Goal: Task Accomplishment & Management: Manage account settings

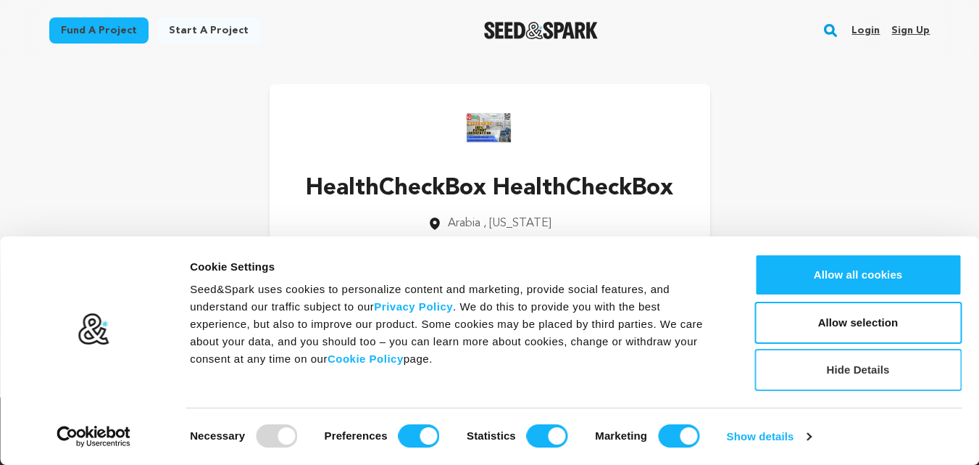
click at [847, 372] on button "Hide Details" at bounding box center [857, 370] width 207 height 42
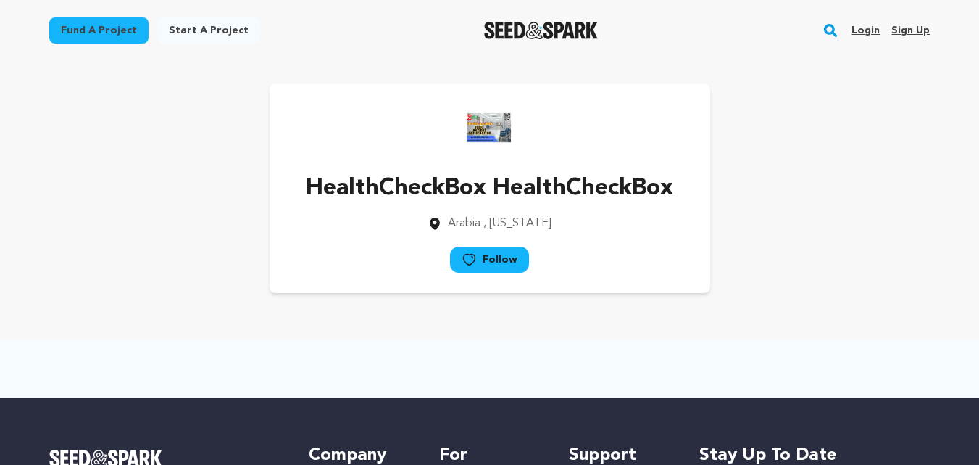
click at [907, 33] on link "Sign up" at bounding box center [910, 30] width 38 height 23
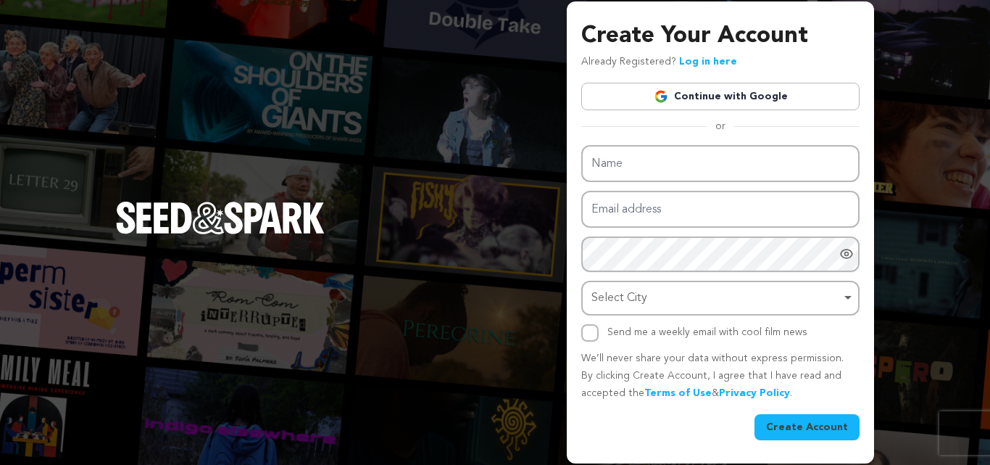
click at [778, 96] on link "Continue with Google" at bounding box center [720, 97] width 278 height 28
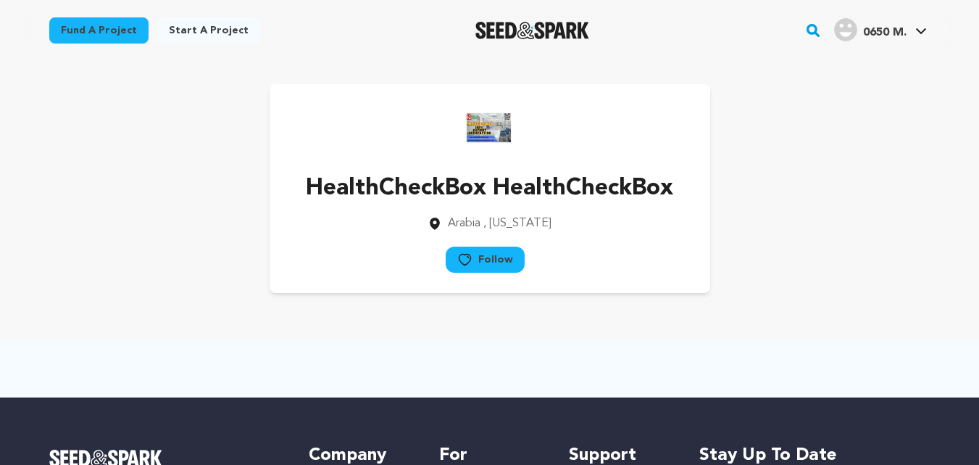
click at [858, 31] on div "0650 M." at bounding box center [870, 29] width 72 height 23
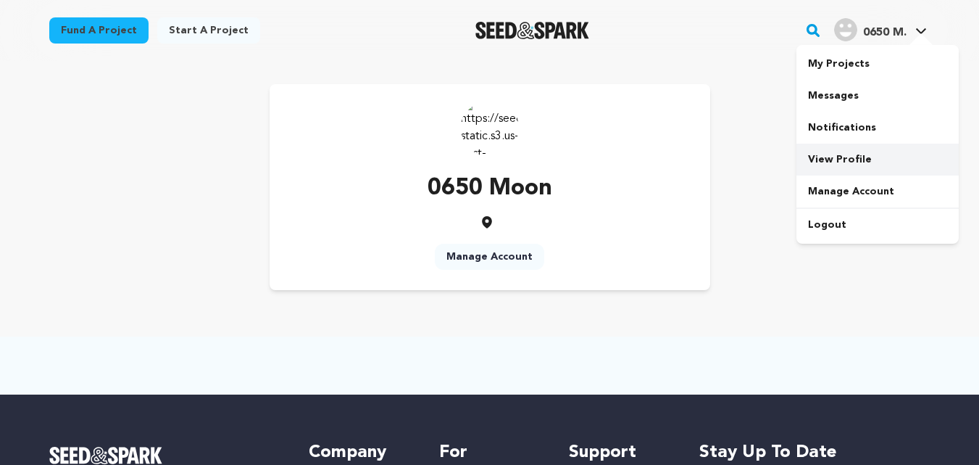
click at [846, 162] on link "View Profile" at bounding box center [877, 160] width 162 height 32
click at [501, 141] on img at bounding box center [490, 128] width 58 height 58
click at [485, 260] on link "Manage Account" at bounding box center [489, 257] width 109 height 26
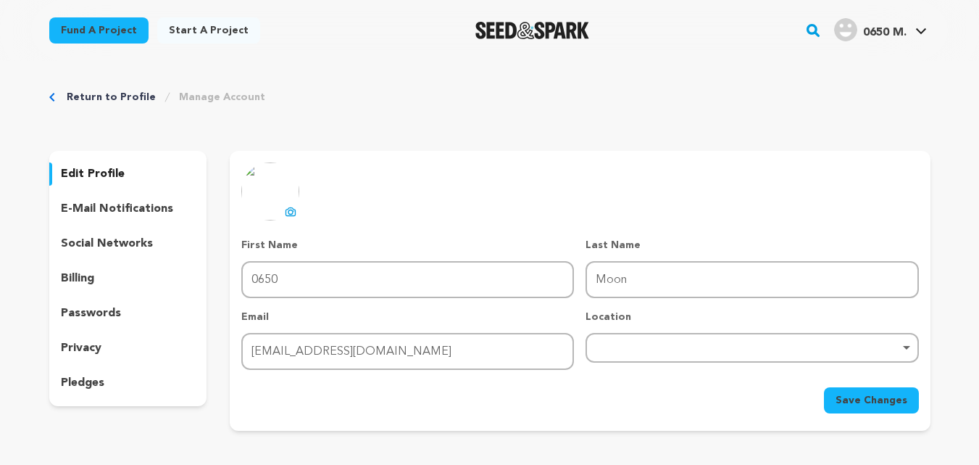
click at [286, 212] on icon at bounding box center [291, 212] width 12 height 12
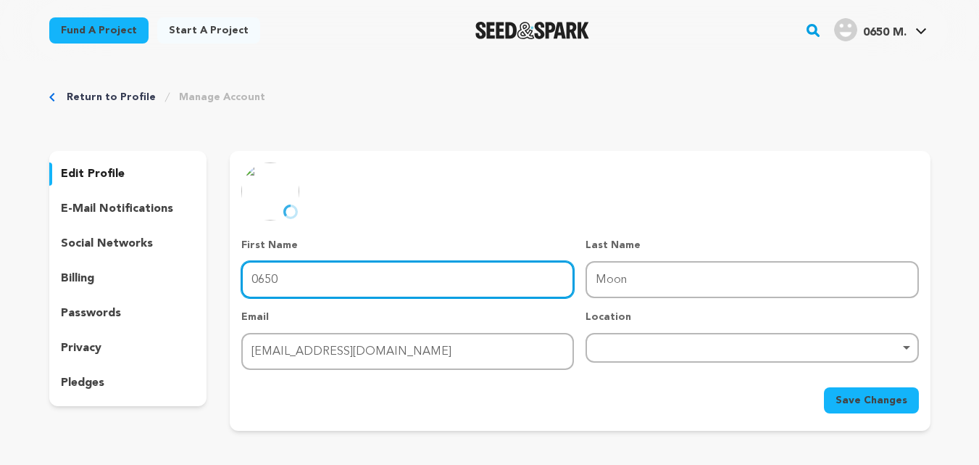
click at [295, 273] on input "0650" at bounding box center [407, 279] width 333 height 37
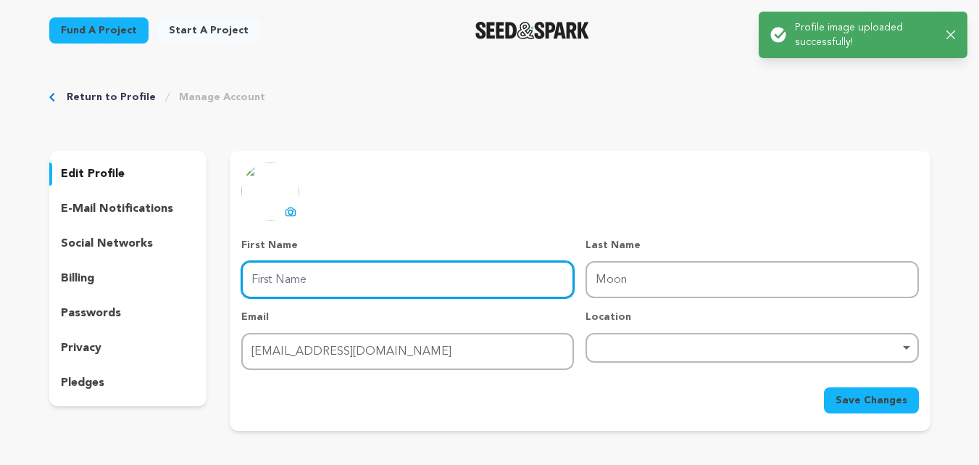
paste input "OneTouchExim"
click at [327, 283] on input "OneTouchExim" at bounding box center [407, 279] width 333 height 37
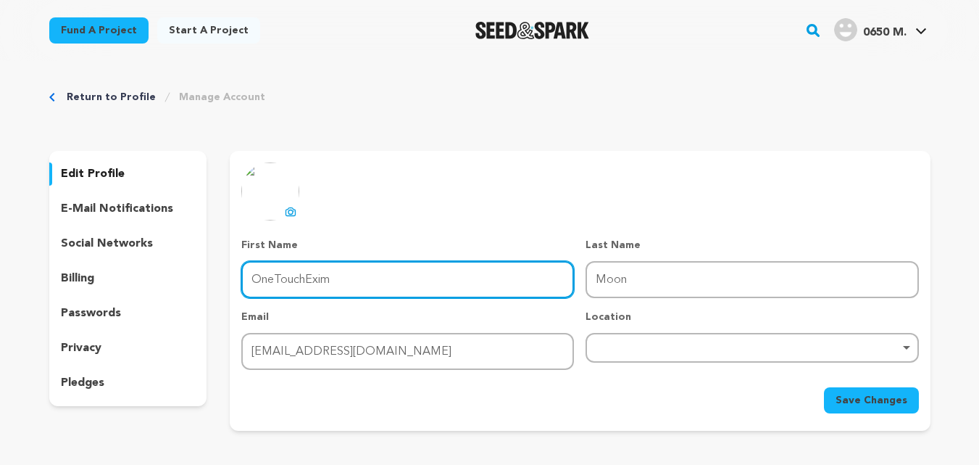
drag, startPoint x: 305, startPoint y: 281, endPoint x: 350, endPoint y: 277, distance: 45.1
click at [350, 277] on input "OneTouchExim" at bounding box center [407, 279] width 333 height 37
type input "OneTouch"
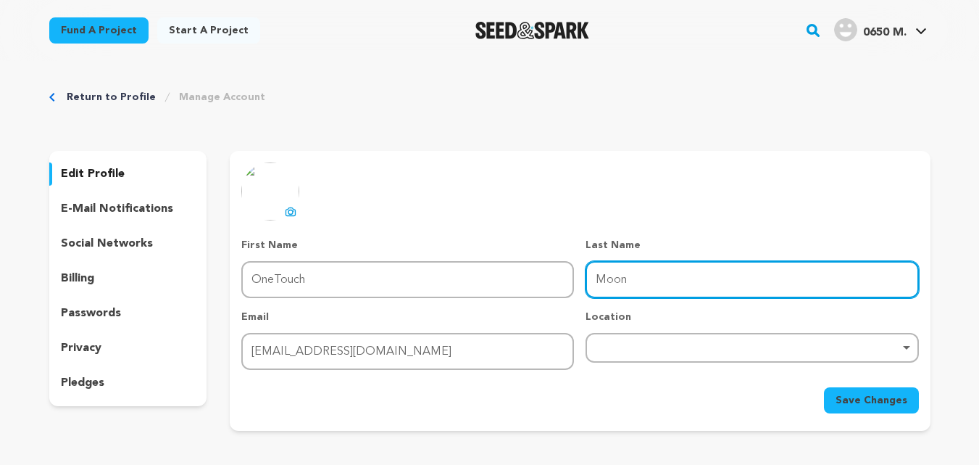
click at [663, 291] on input "Moon" at bounding box center [752, 279] width 333 height 37
paste input "Exim"
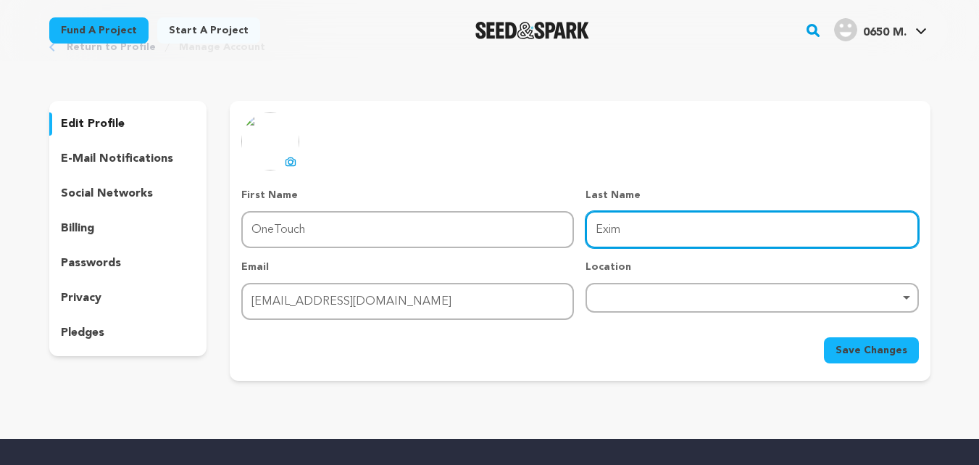
scroll to position [72, 0]
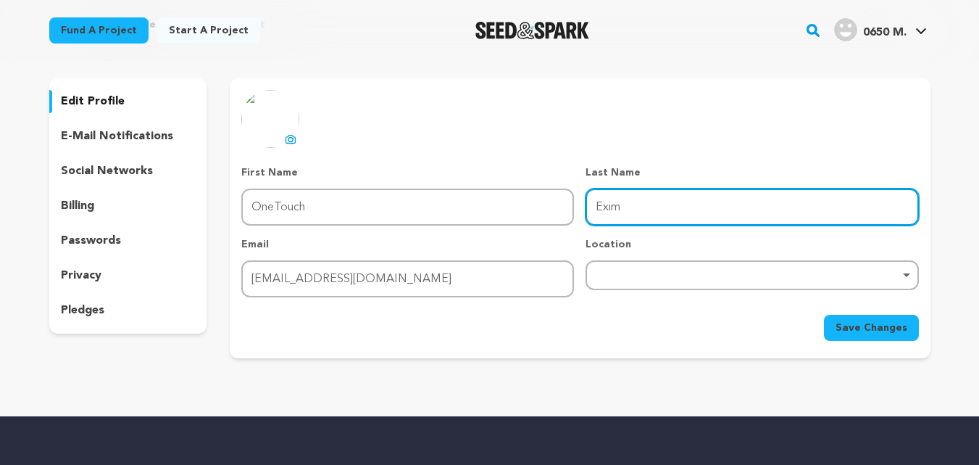
type input "Exim"
click at [650, 270] on div "Remove item" at bounding box center [752, 275] width 333 height 30
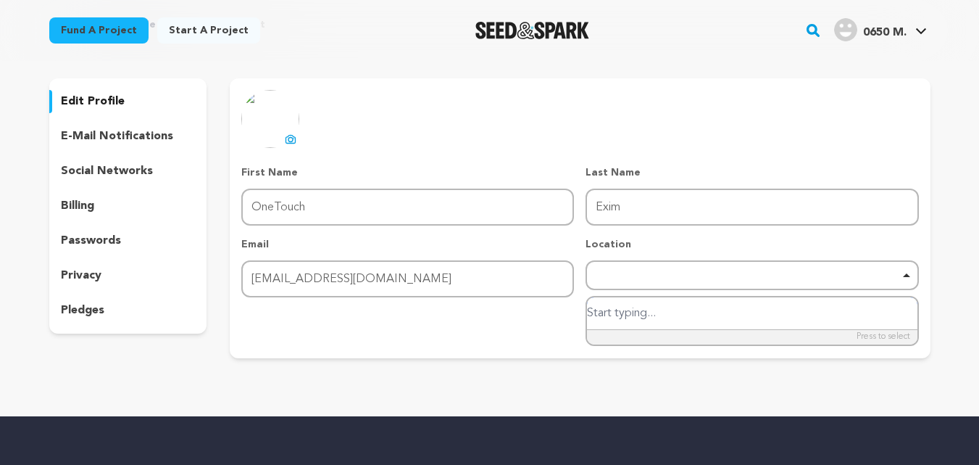
click at [651, 277] on div "Remove item" at bounding box center [752, 275] width 318 height 6
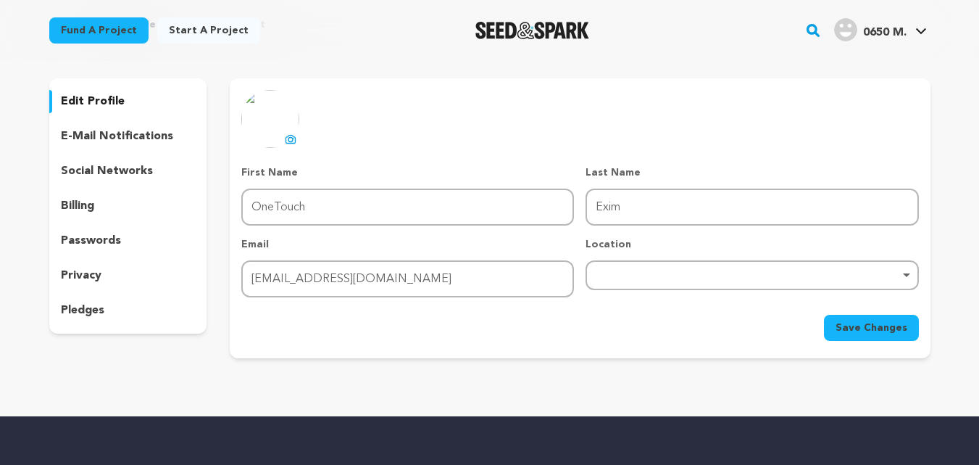
click at [651, 277] on div "Remove item" at bounding box center [752, 275] width 318 height 6
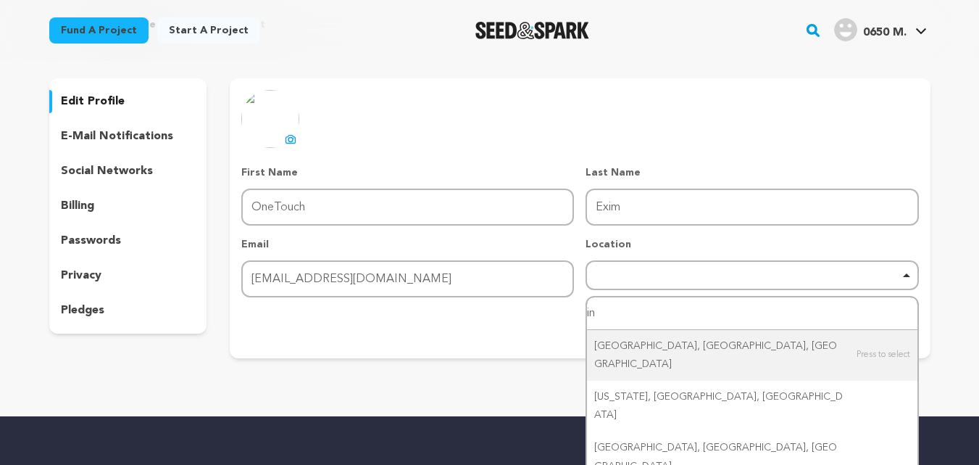
type input "i"
type input "d"
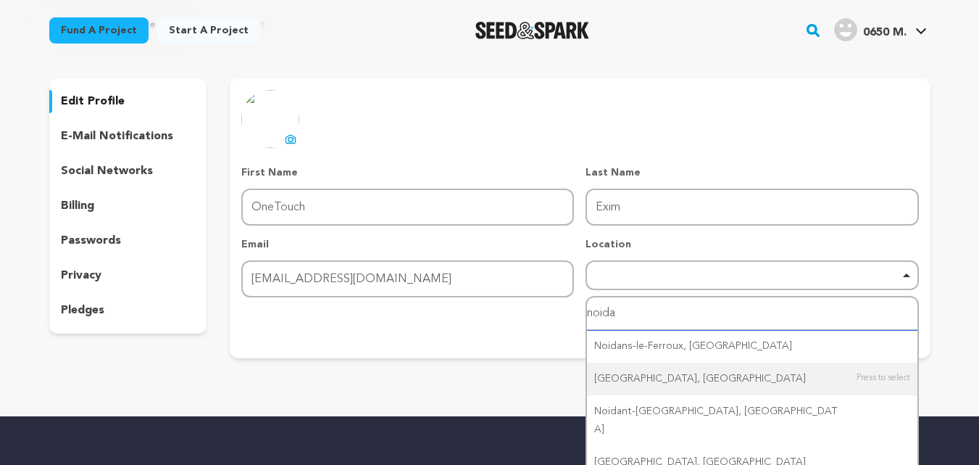
type input "noida"
click at [510, 312] on form "First Name First Name OneTouch Last Name Last Name Exim Email Email nezukouo06@…" at bounding box center [579, 252] width 677 height 175
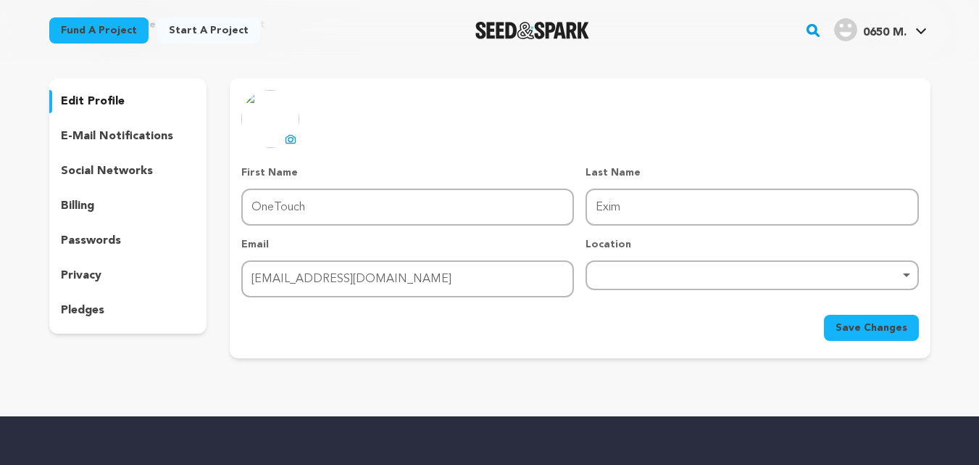
click at [894, 323] on span "Save Changes" at bounding box center [872, 327] width 72 height 14
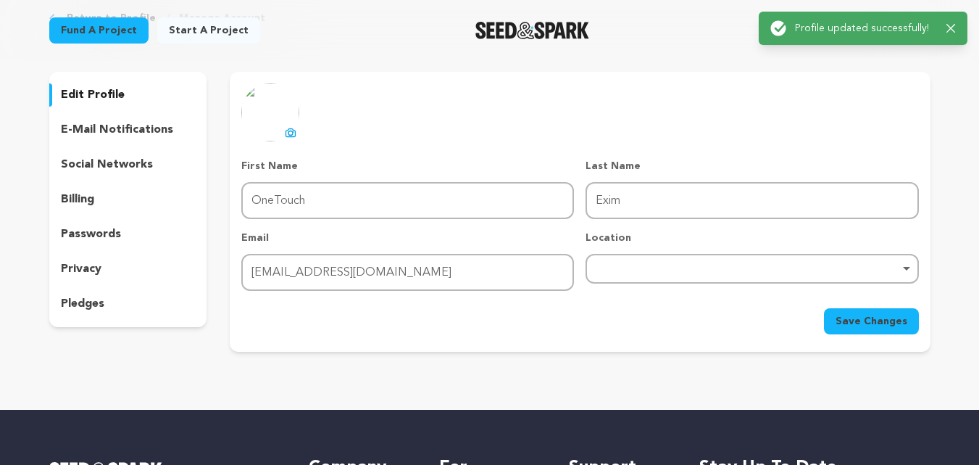
scroll to position [0, 0]
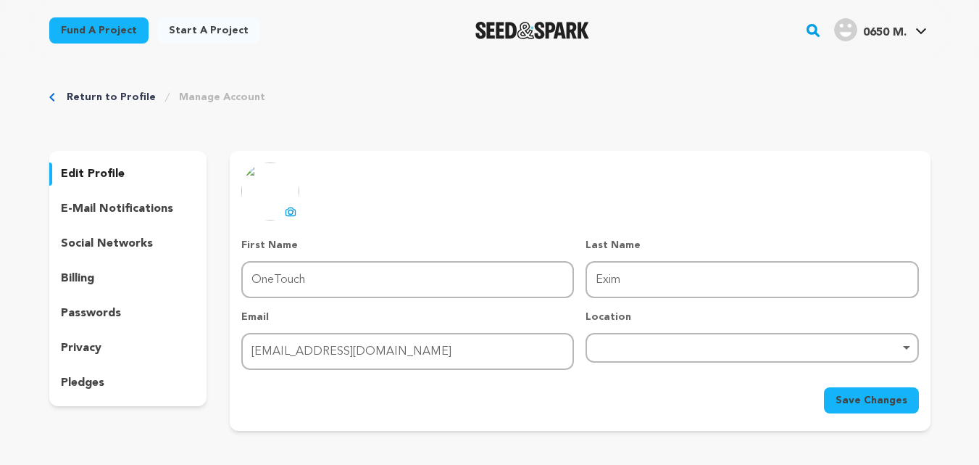
click at [733, 112] on div "Return to Profile Manage Account edit profile e-mail notifications social netwo…" at bounding box center [490, 263] width 928 height 404
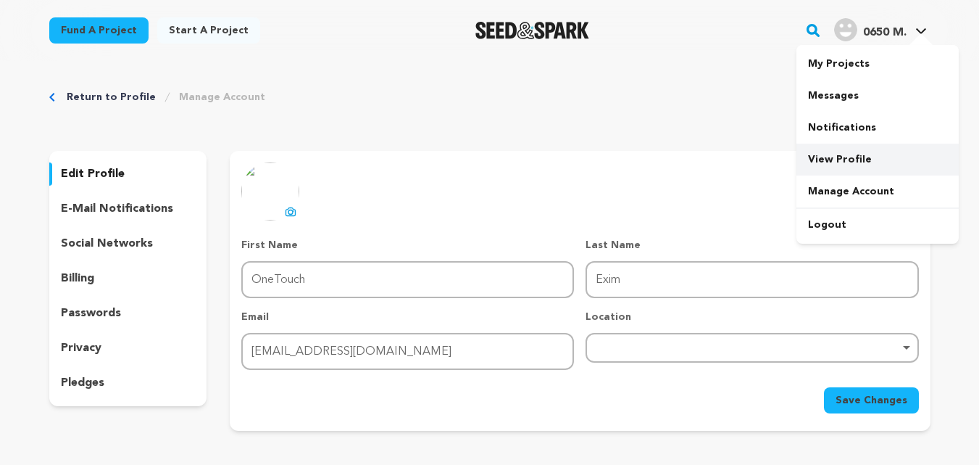
click at [852, 162] on link "View Profile" at bounding box center [877, 160] width 162 height 32
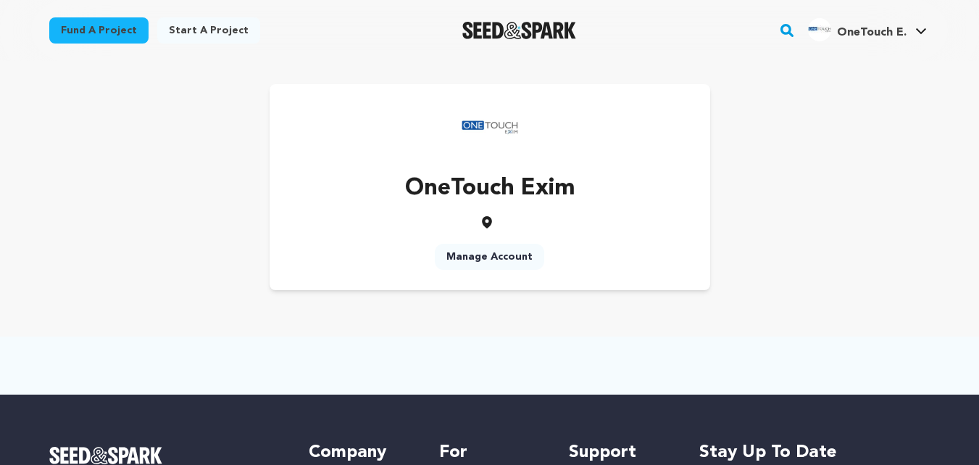
click at [176, 30] on link "Start a project" at bounding box center [208, 30] width 103 height 26
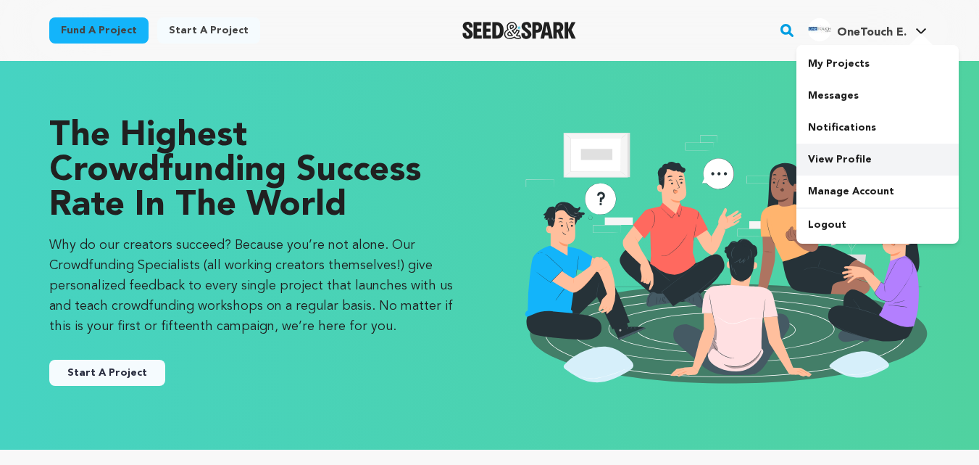
click at [868, 150] on link "View Profile" at bounding box center [877, 160] width 162 height 32
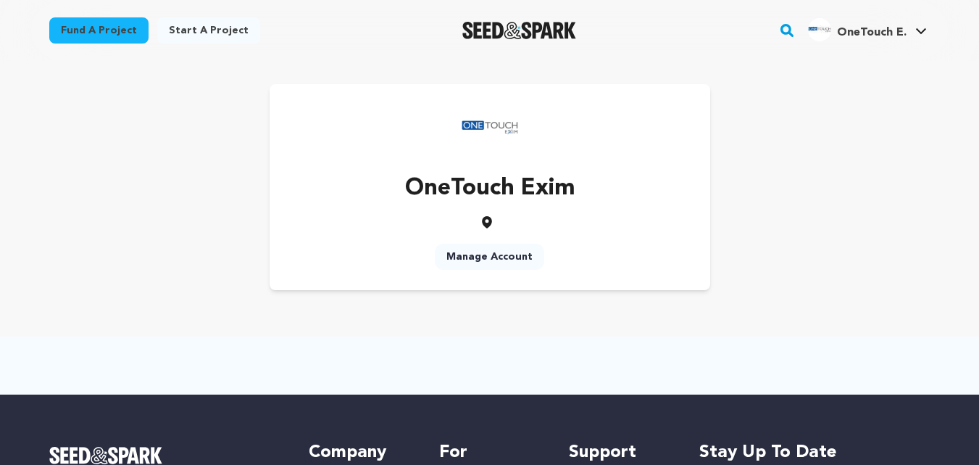
click at [495, 252] on link "Manage Account" at bounding box center [489, 257] width 109 height 26
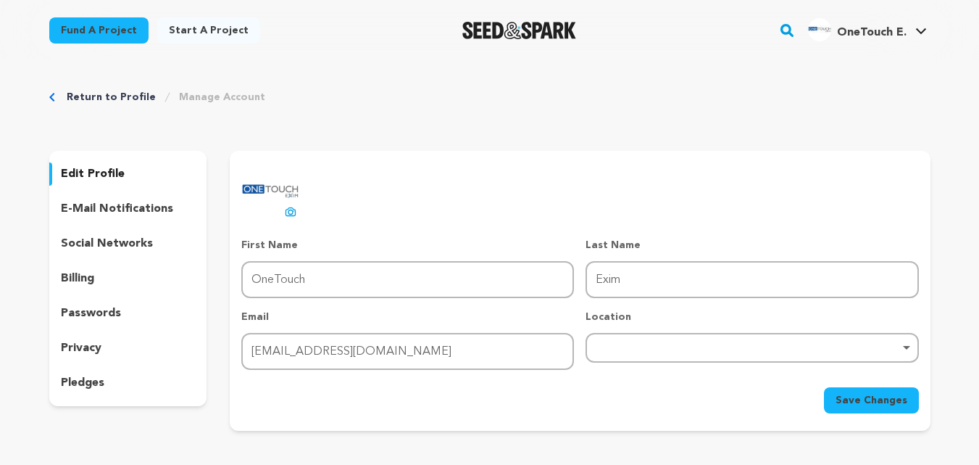
click at [143, 250] on p "social networks" at bounding box center [107, 243] width 92 height 17
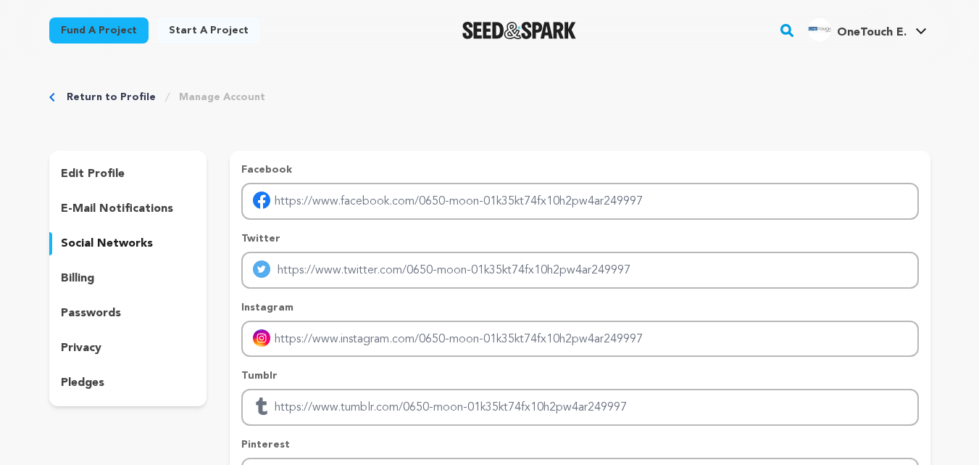
click at [149, 205] on p "e-mail notifications" at bounding box center [117, 208] width 112 height 17
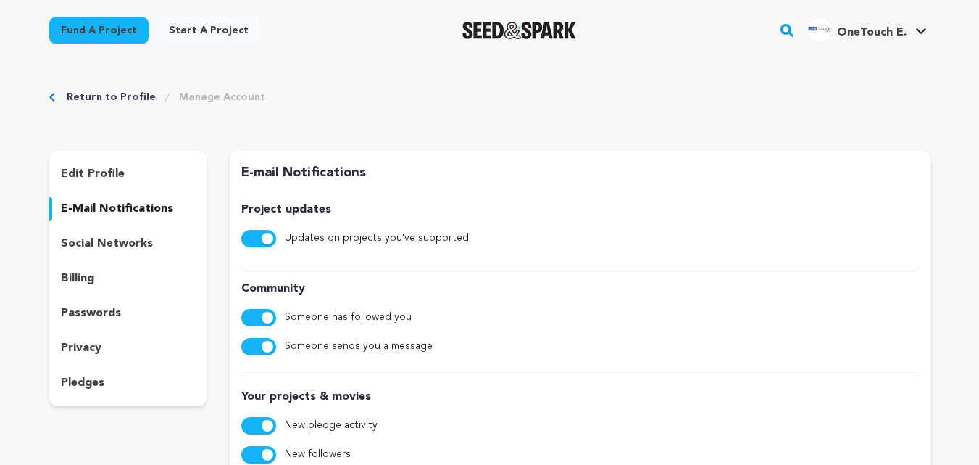
click at [87, 291] on div "edit profile e-mail notifications social networks billing passwords privacy ple…" at bounding box center [128, 278] width 158 height 255
click at [96, 275] on div "billing" at bounding box center [128, 278] width 158 height 23
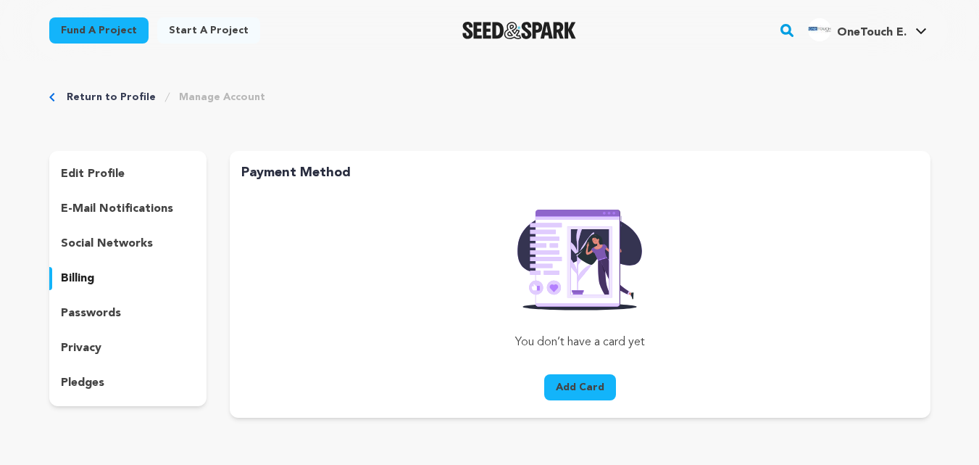
click at [97, 380] on p "pledges" at bounding box center [82, 382] width 43 height 17
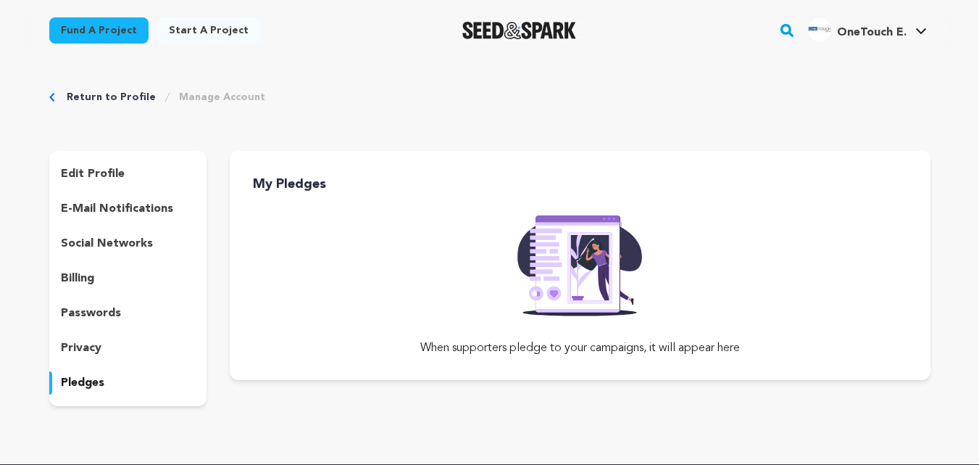
click at [104, 195] on div "edit profile e-mail notifications social networks billing passwords privacy ple…" at bounding box center [128, 278] width 158 height 255
click at [120, 223] on div "edit profile e-mail notifications social networks billing passwords privacy ple…" at bounding box center [128, 278] width 158 height 255
click at [130, 202] on p "e-mail notifications" at bounding box center [117, 208] width 112 height 17
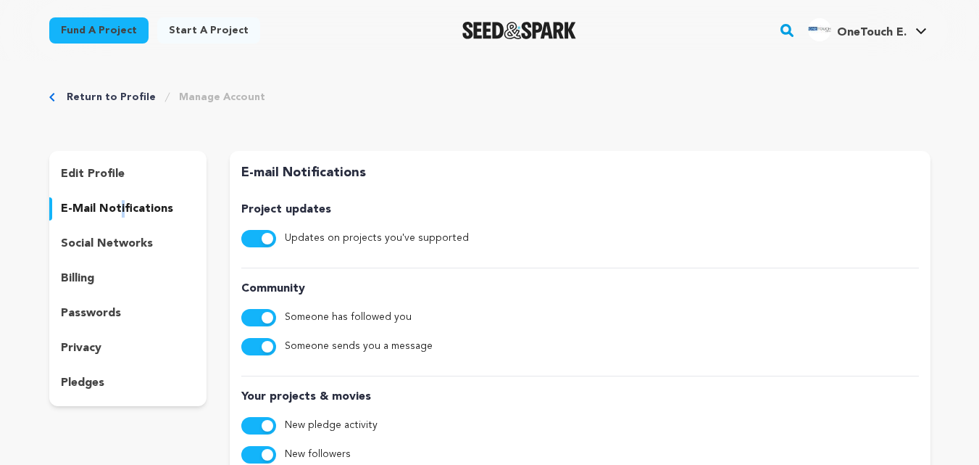
click at [98, 170] on p "edit profile" at bounding box center [93, 173] width 64 height 17
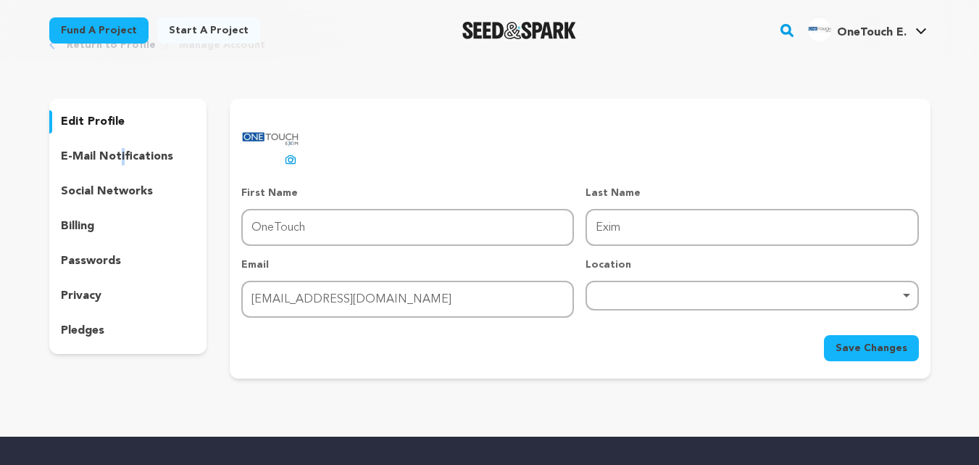
scroll to position [290, 0]
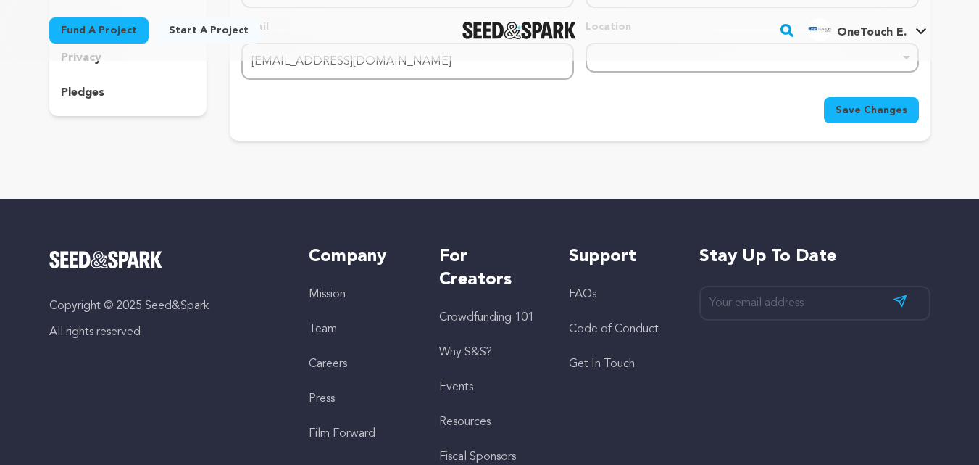
click at [868, 105] on span "Save Changes" at bounding box center [872, 110] width 72 height 14
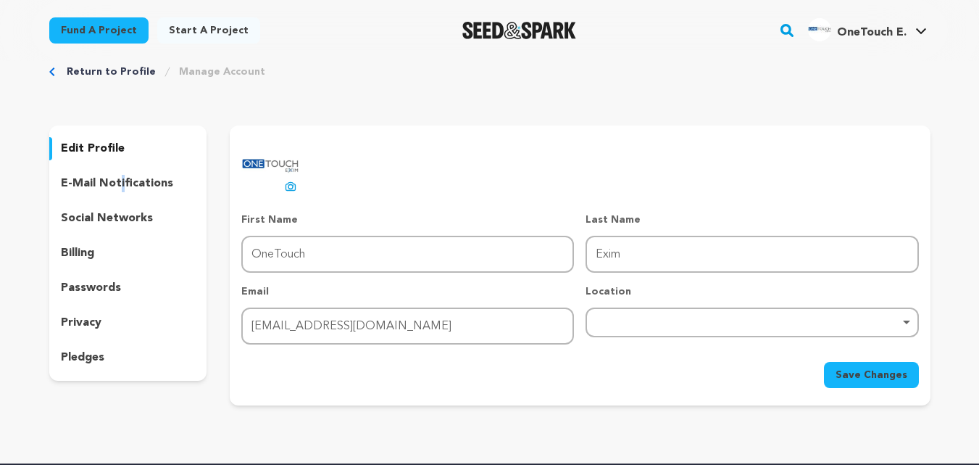
scroll to position [0, 0]
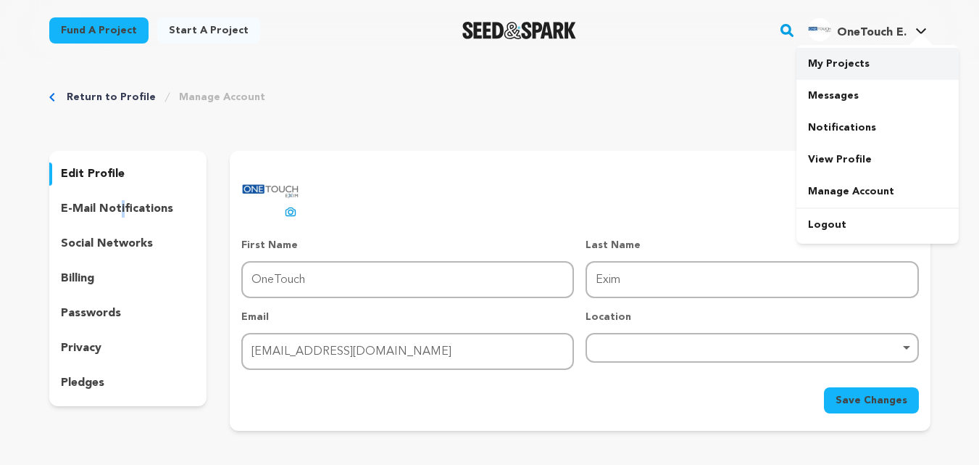
click at [840, 61] on link "My Projects" at bounding box center [877, 64] width 162 height 32
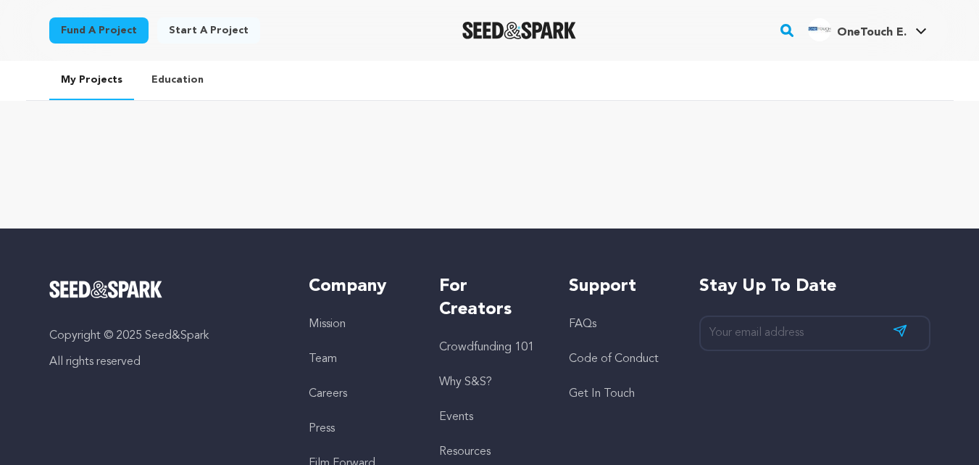
click at [175, 78] on link "Education" at bounding box center [177, 80] width 75 height 38
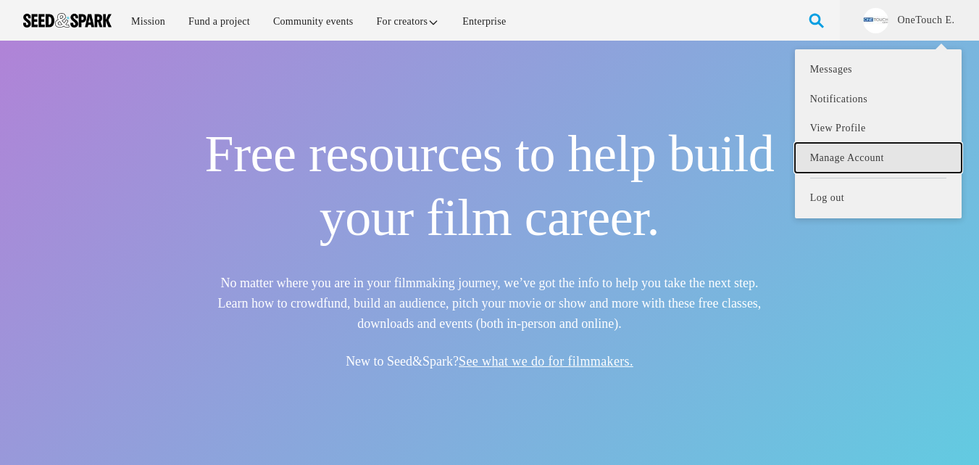
click at [849, 168] on link "Manage Account" at bounding box center [878, 158] width 167 height 30
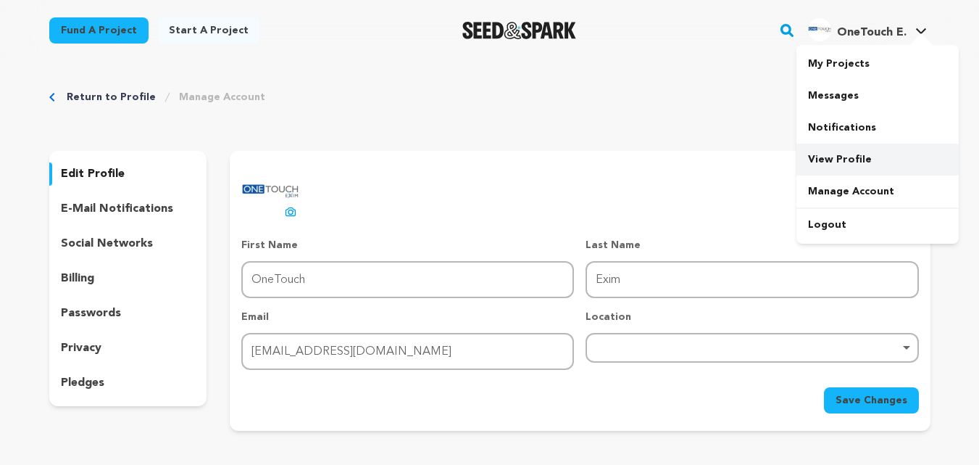
click at [860, 160] on link "View Profile" at bounding box center [877, 160] width 162 height 32
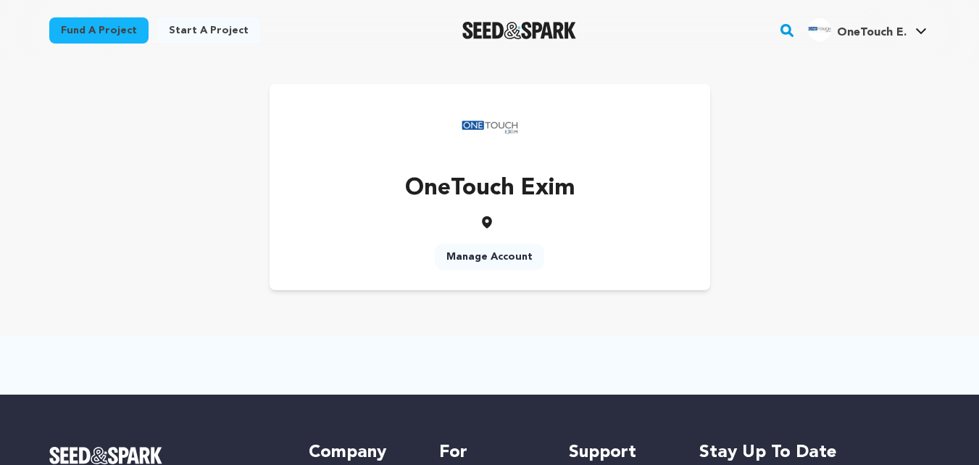
click at [527, 178] on p "OneTouch Exim" at bounding box center [490, 188] width 170 height 35
click at [496, 185] on p "OneTouch Exim" at bounding box center [490, 188] width 170 height 35
click at [555, 204] on p "OneTouch Exim" at bounding box center [490, 188] width 170 height 35
click at [488, 222] on icon at bounding box center [487, 222] width 10 height 12
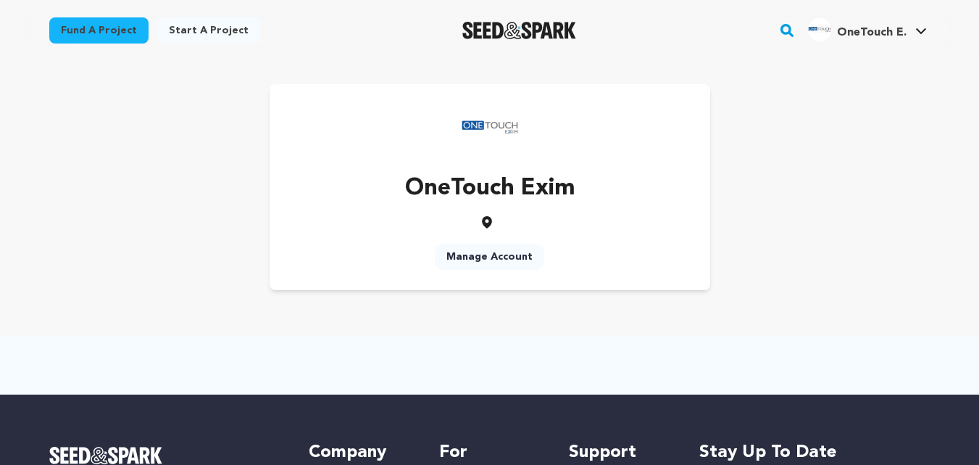
click at [478, 24] on img "Seed&Spark Homepage" at bounding box center [519, 30] width 114 height 17
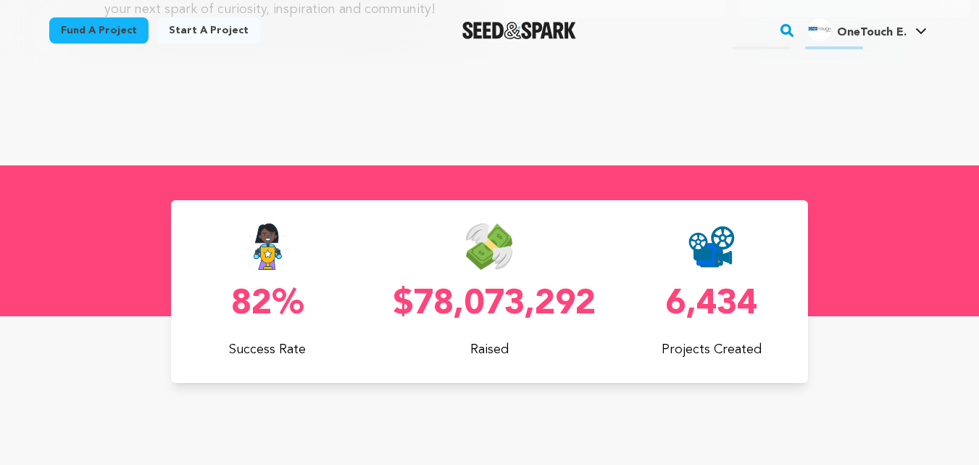
scroll to position [145, 0]
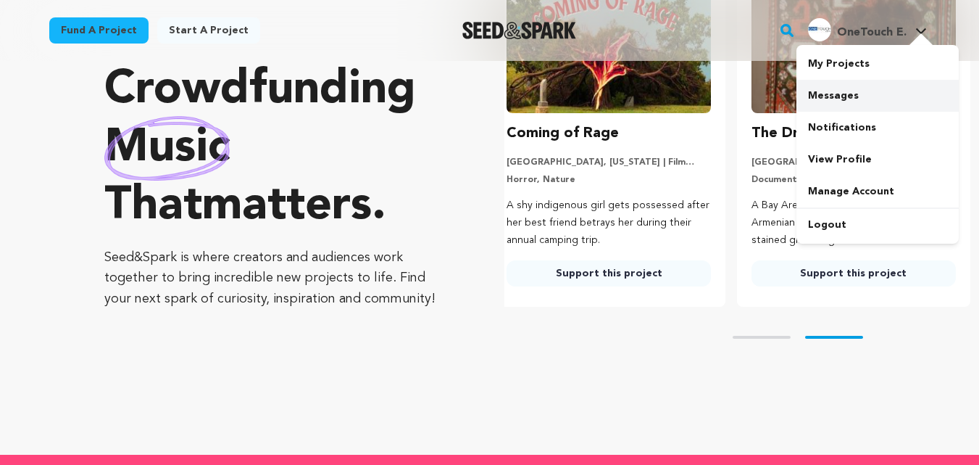
click at [869, 91] on link "Messages" at bounding box center [877, 96] width 162 height 32
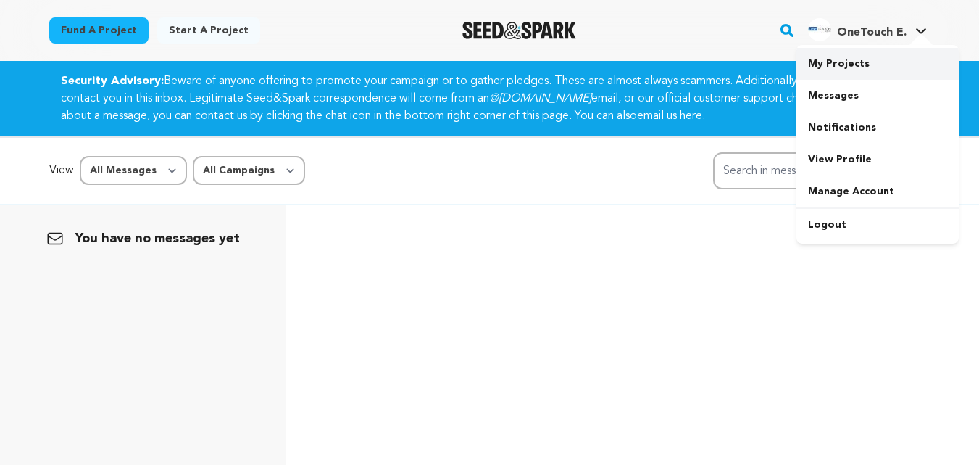
click at [836, 79] on link "My Projects" at bounding box center [877, 64] width 162 height 32
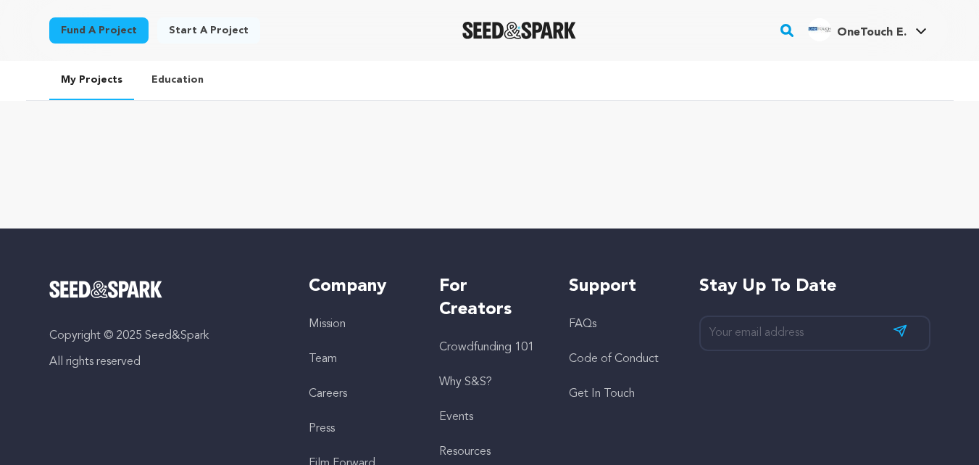
click at [172, 80] on link "Education" at bounding box center [177, 80] width 75 height 38
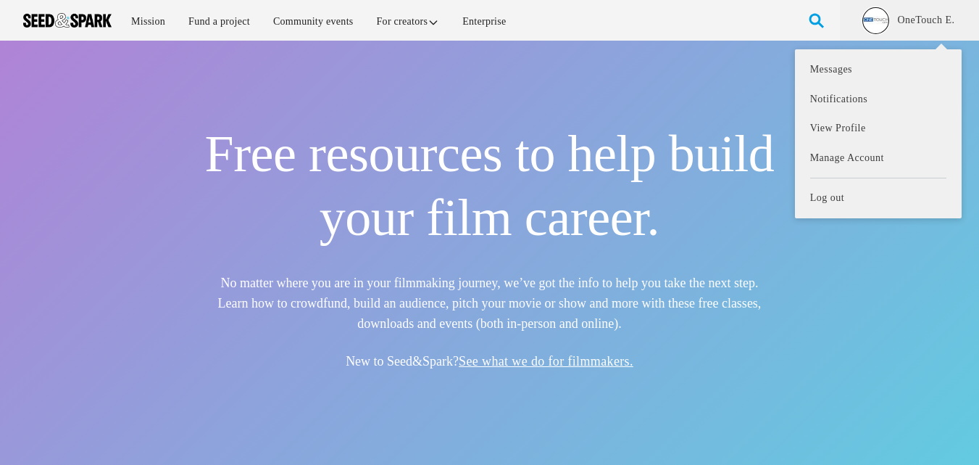
click at [873, 22] on img at bounding box center [875, 20] width 25 height 25
